Goal: Obtain resource: Download file/media

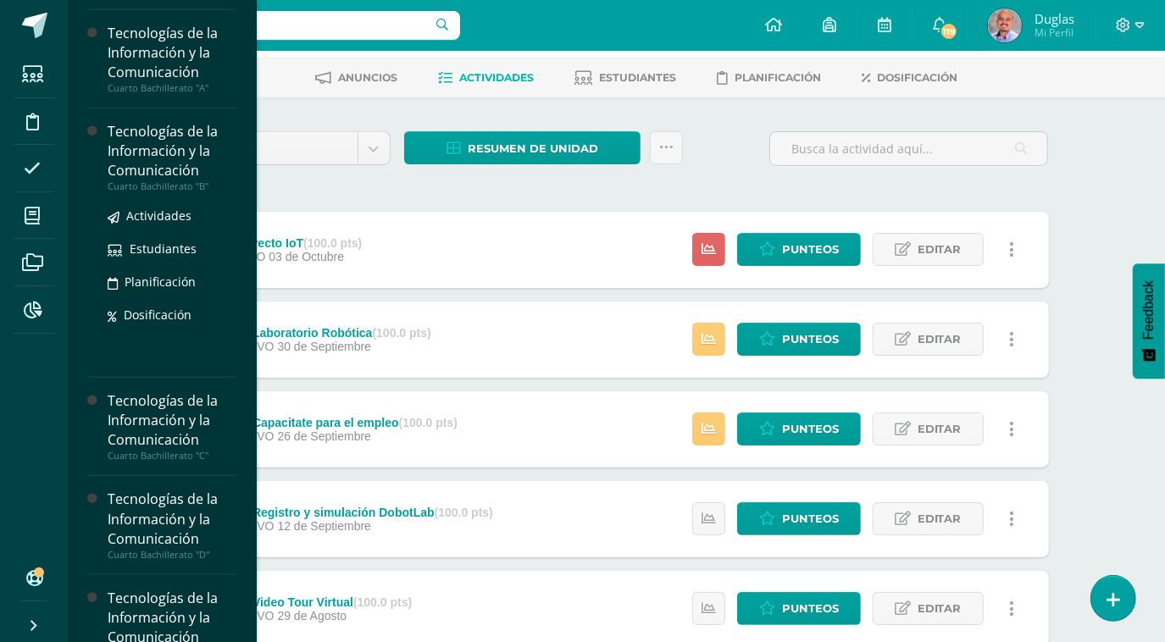
click at [140, 154] on div "Tecnologías de la Información y la Comunicación" at bounding box center [172, 151] width 129 height 58
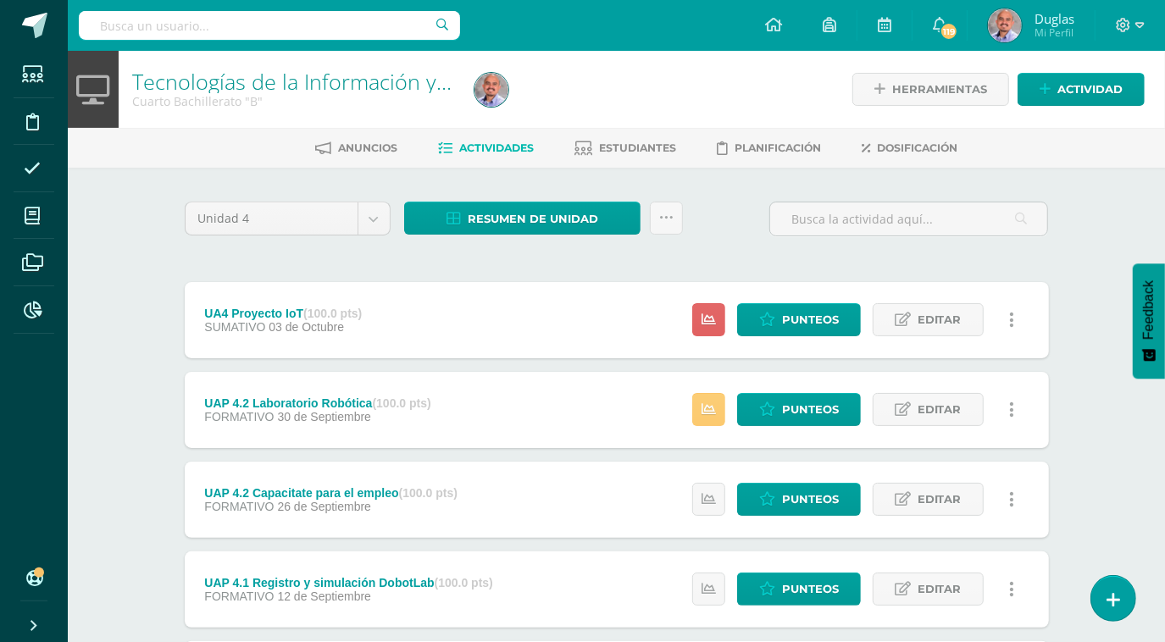
click at [1034, 272] on div "Unidad 4 Unidad 1 Unidad 2 Unidad 3 Unidad 4 Resumen de unidad Descargar como H…" at bounding box center [617, 499] width 878 height 595
click at [535, 211] on span "Resumen de unidad" at bounding box center [533, 218] width 130 height 31
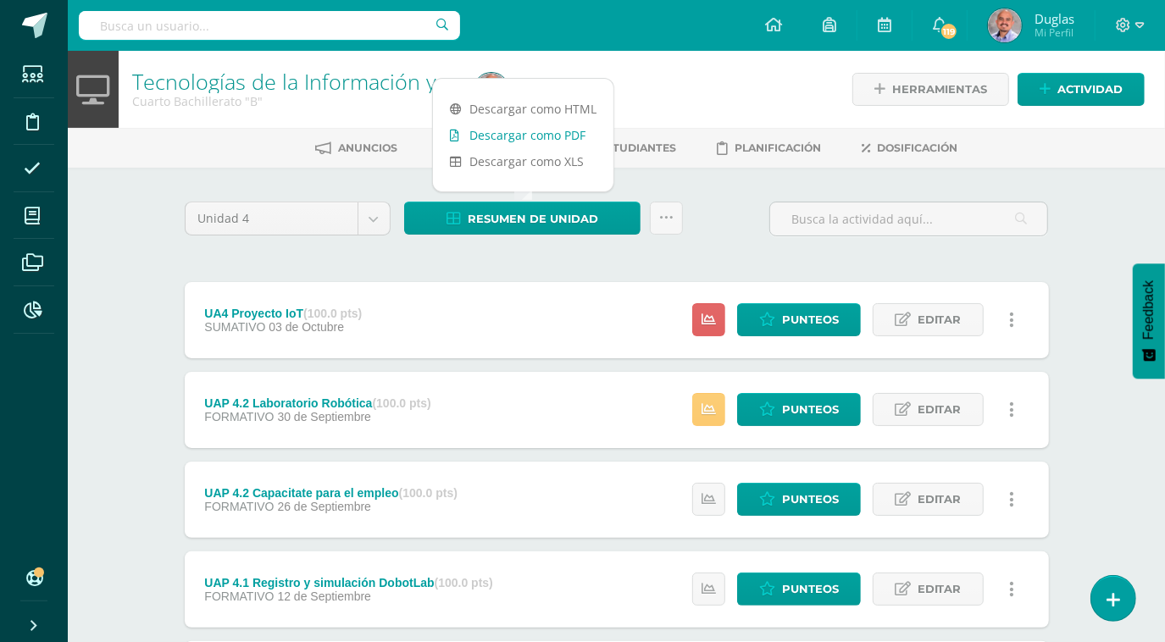
click at [534, 129] on link "Descargar como PDF" at bounding box center [523, 135] width 180 height 26
